Goal: Task Accomplishment & Management: Complete application form

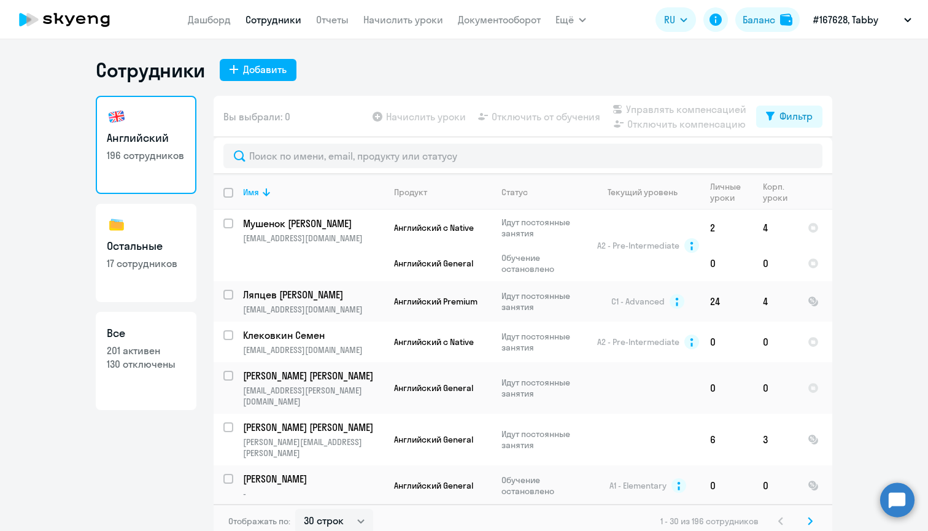
select select "30"
click at [285, 162] on input "text" at bounding box center [522, 156] width 599 height 25
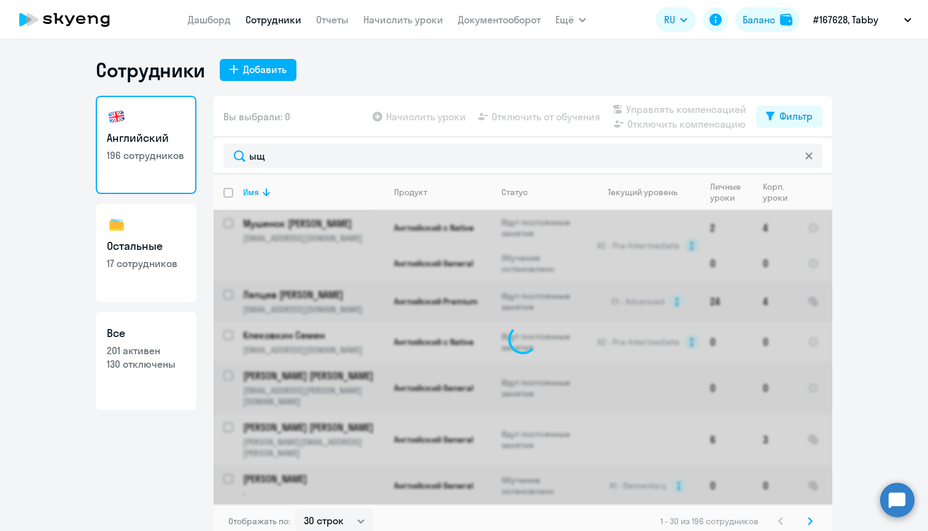
type input "ы"
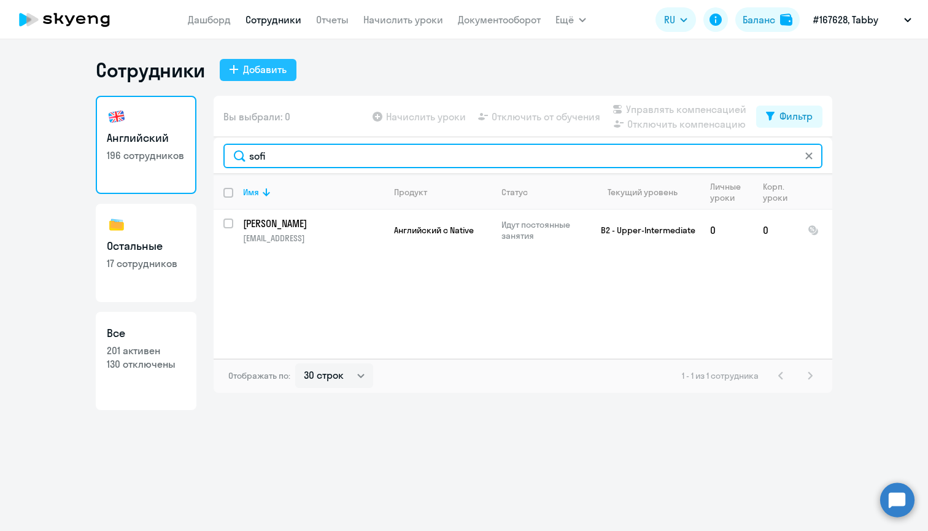
type input "sofi"
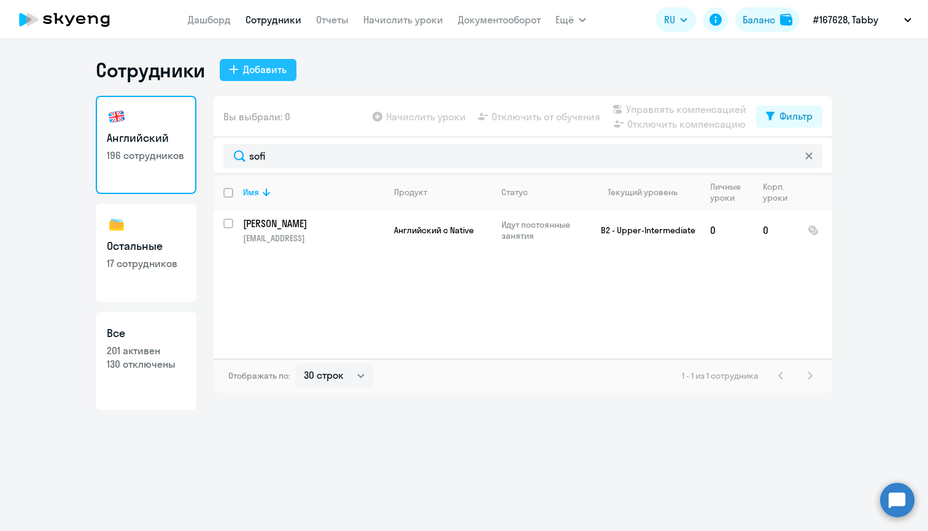
click at [253, 72] on div "Добавить" at bounding box center [265, 69] width 44 height 15
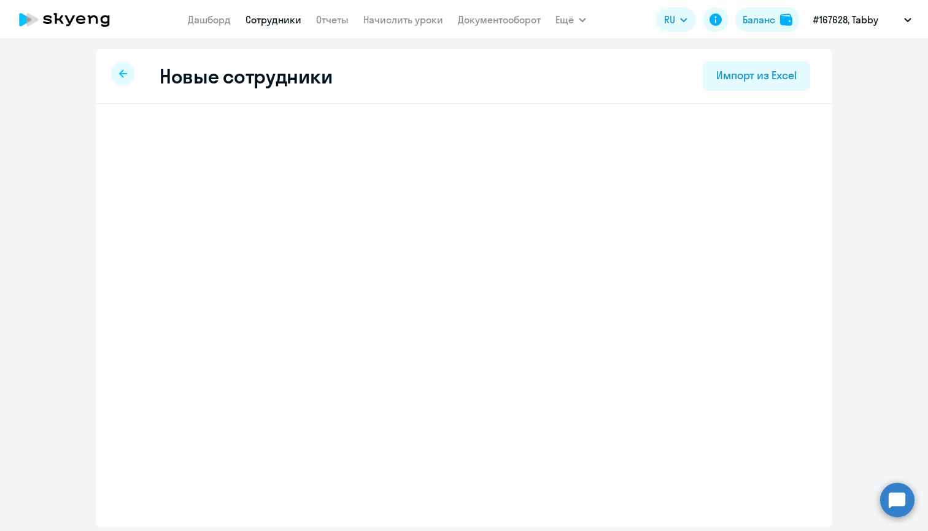
select select "english_adult_not_native_speaker"
select select "3"
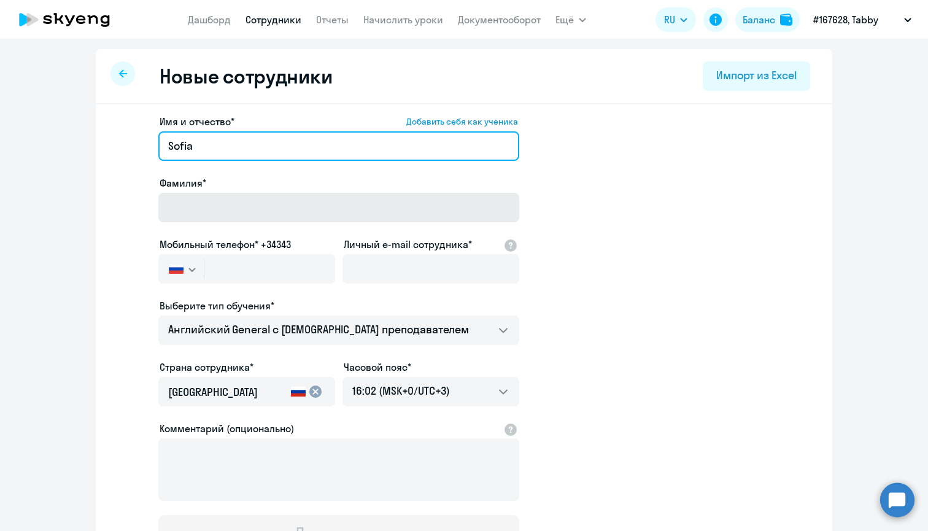
type input "Sofia"
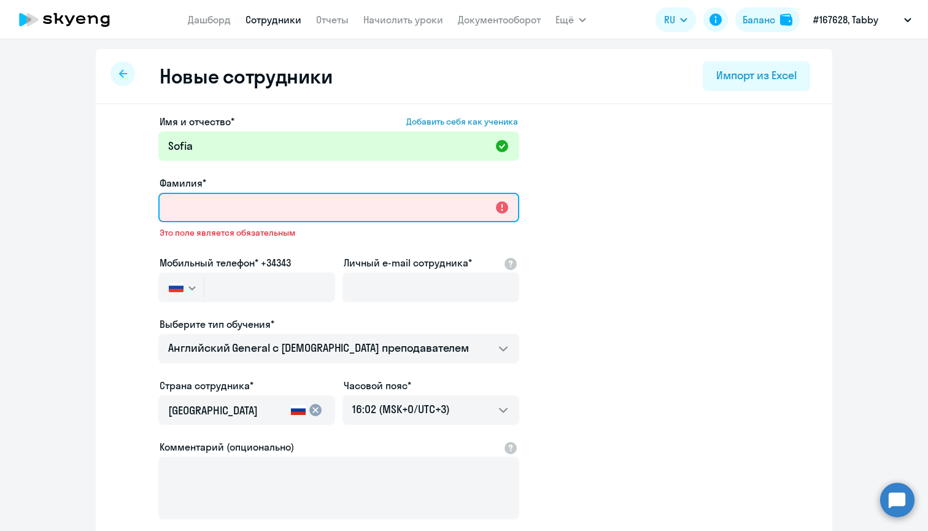
drag, startPoint x: 183, startPoint y: 214, endPoint x: 295, endPoint y: 206, distance: 112.0
click at [295, 206] on input "Фамилия*" at bounding box center [338, 207] width 361 height 29
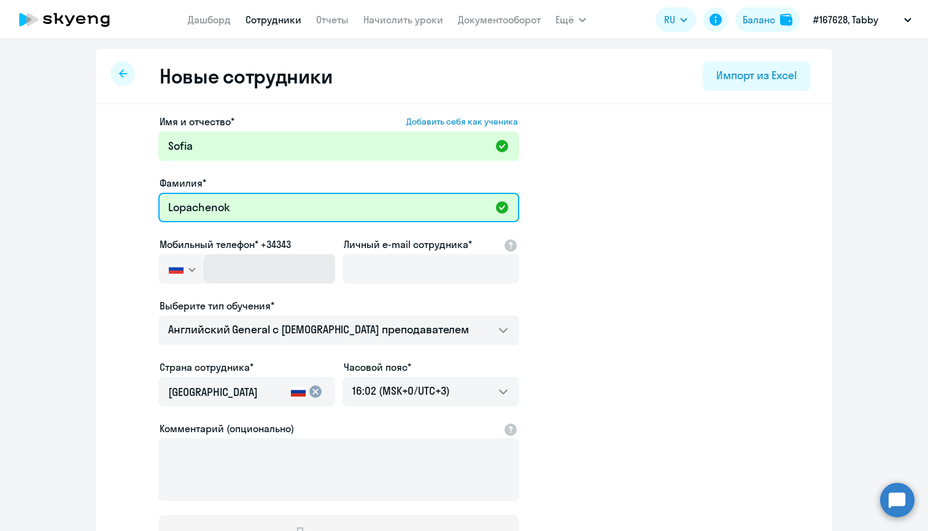
type input "Lopachenok"
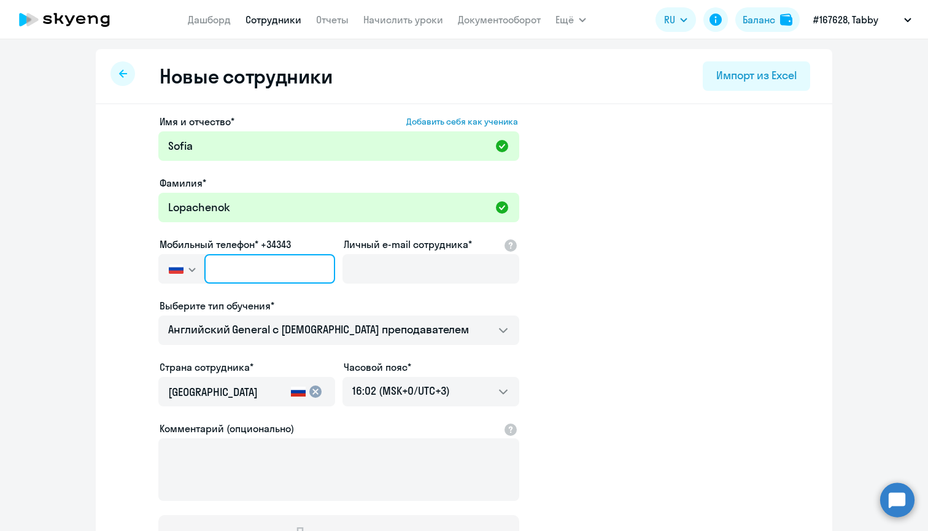
click at [255, 273] on input "text" at bounding box center [269, 268] width 131 height 29
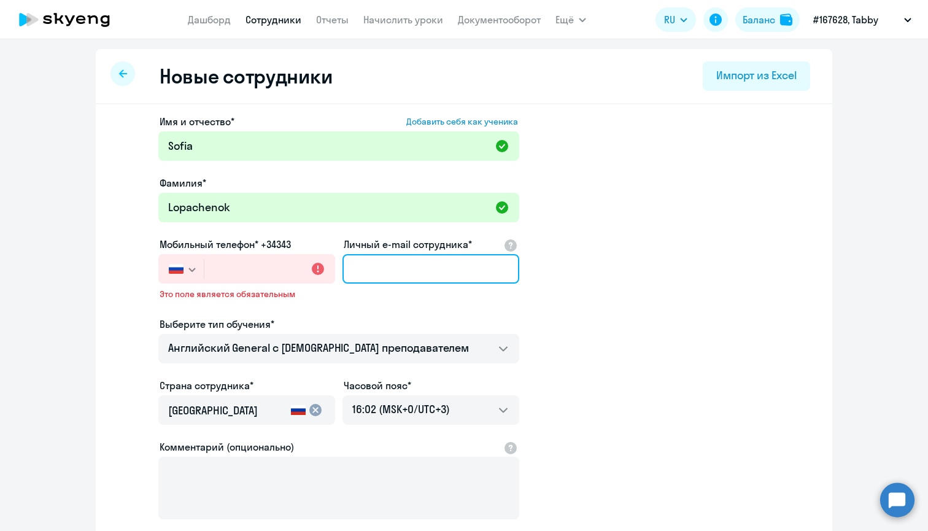
drag, startPoint x: 255, startPoint y: 273, endPoint x: 373, endPoint y: 264, distance: 118.8
paste input "[PERSON_NAME][EMAIL_ADDRESS]"
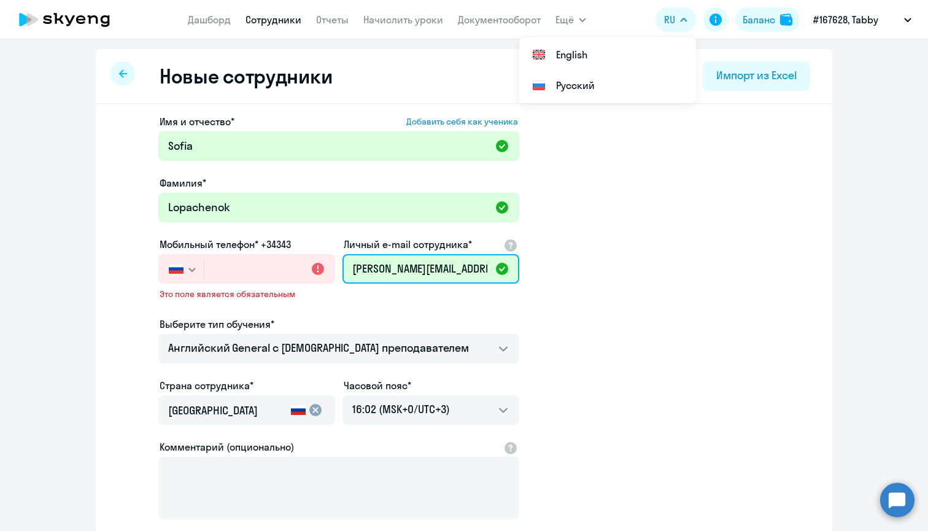
type input "[PERSON_NAME][EMAIL_ADDRESS]"
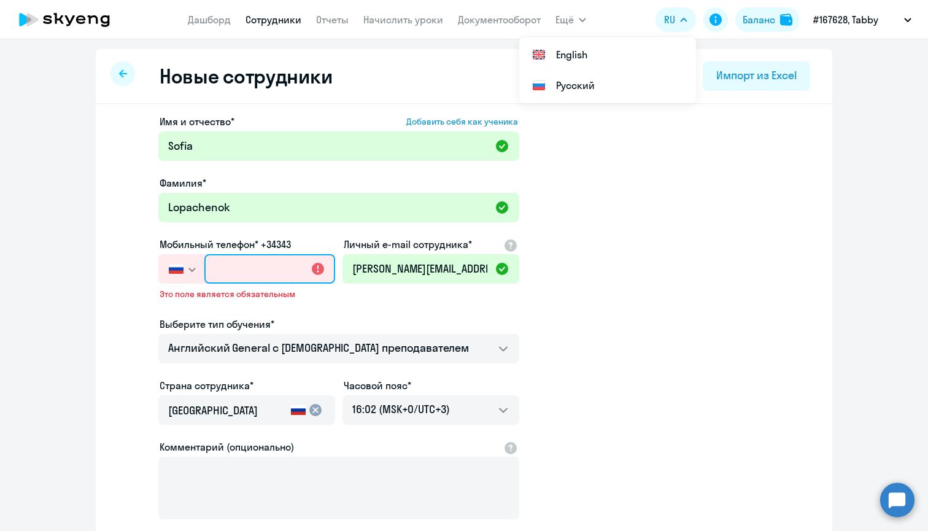
click at [227, 264] on input "text" at bounding box center [269, 268] width 131 height 29
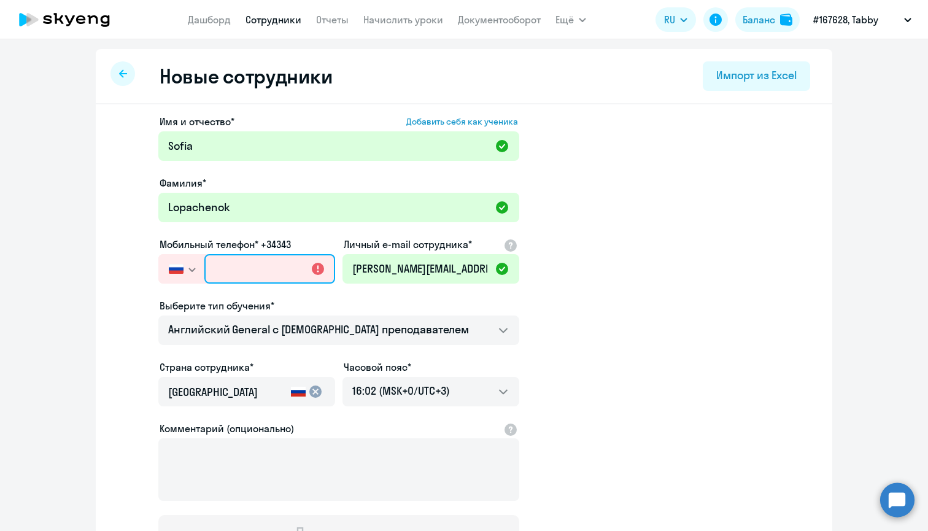
paste input "[PHONE_NUMBER]"
type input "[PHONE_NUMBER]"
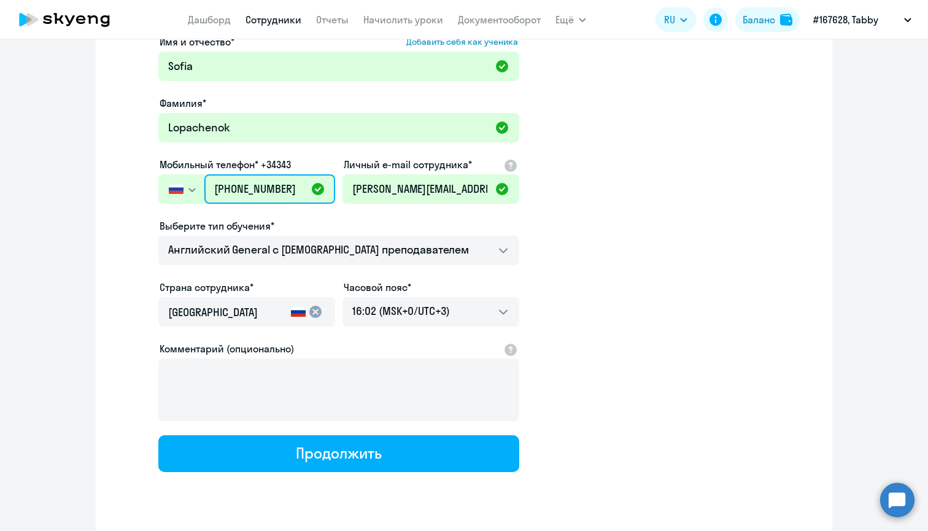
scroll to position [83, 0]
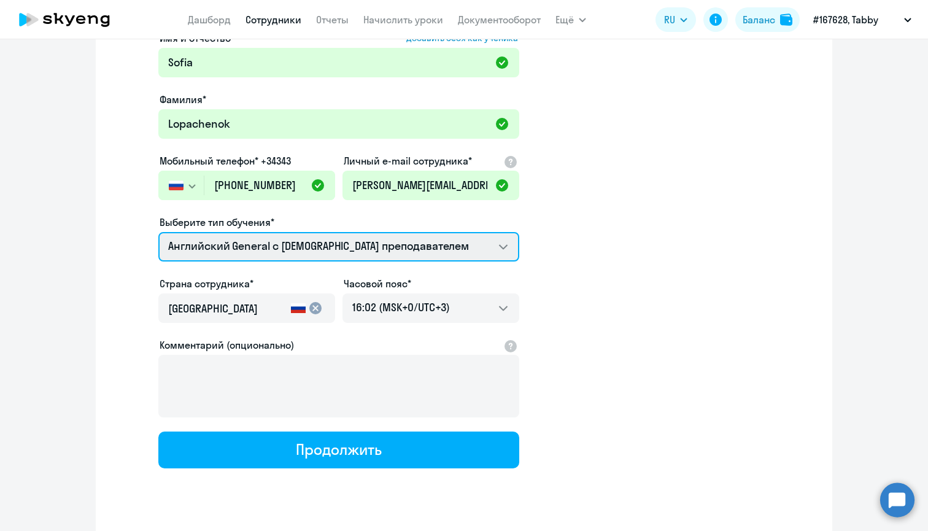
select select "english_adult_native_speaker"
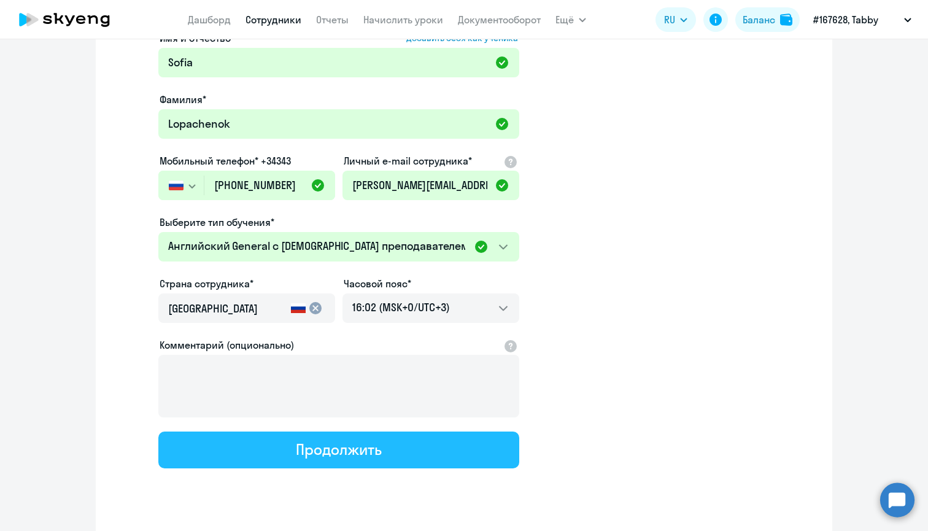
click at [296, 449] on div "Продолжить" at bounding box center [338, 450] width 85 height 20
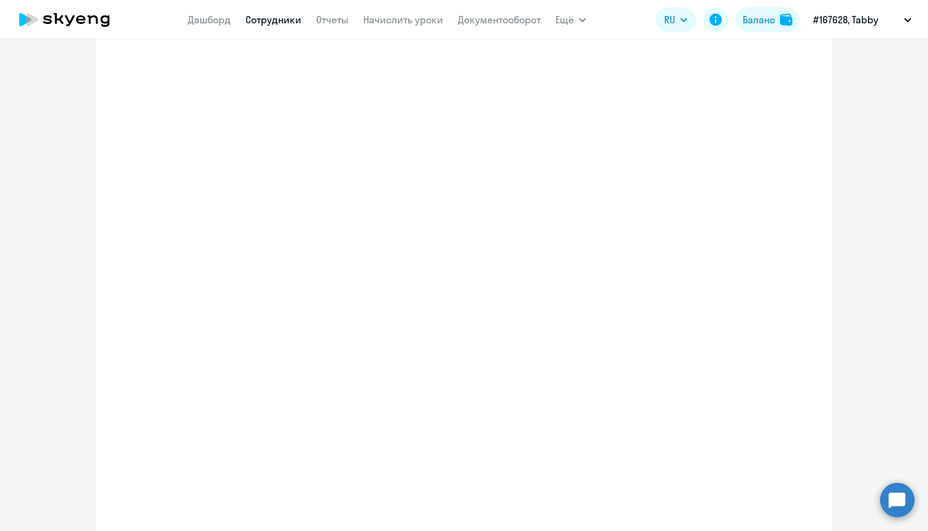
select select "english_adult_native_speaker"
select select "3"
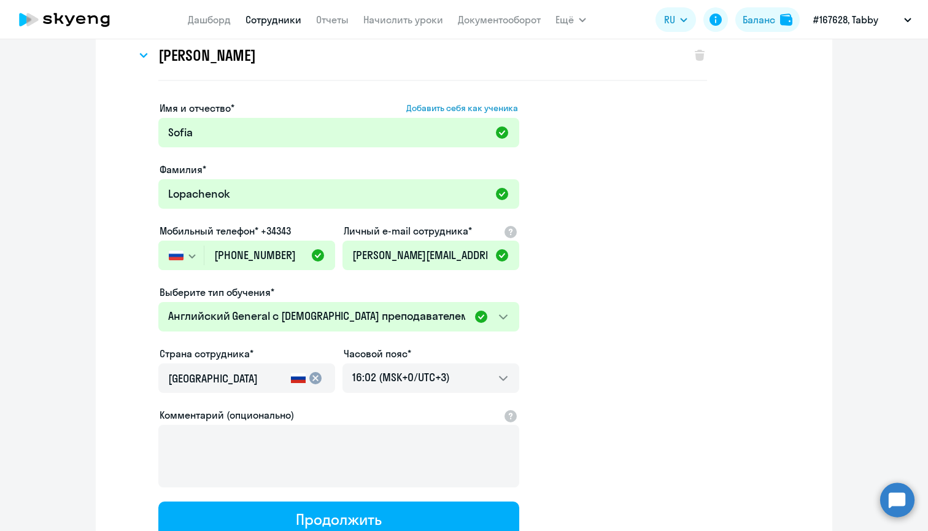
scroll to position [0, 0]
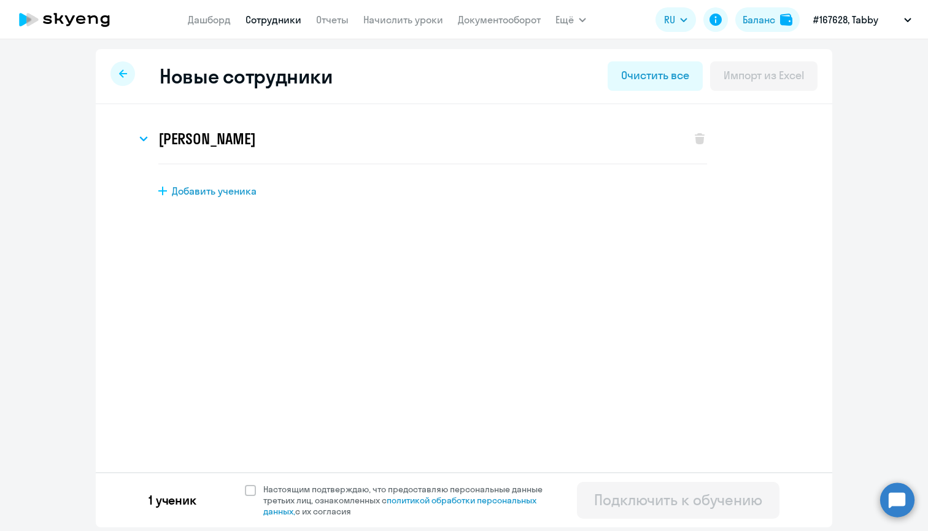
click at [249, 186] on span "Добавить ученика" at bounding box center [214, 191] width 85 height 14
select select "english_adult_not_native_speaker"
select select "3"
